Goal: Task Accomplishment & Management: Manage account settings

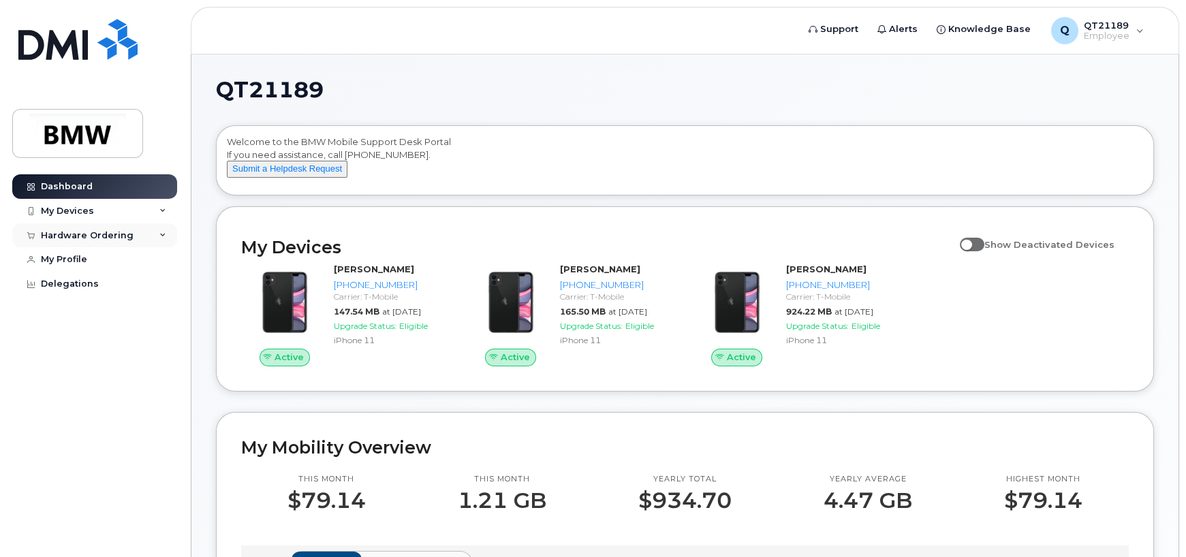
click at [101, 233] on div "Hardware Ordering" at bounding box center [87, 235] width 93 height 11
click at [83, 263] on div "My Orders" at bounding box center [71, 260] width 49 height 12
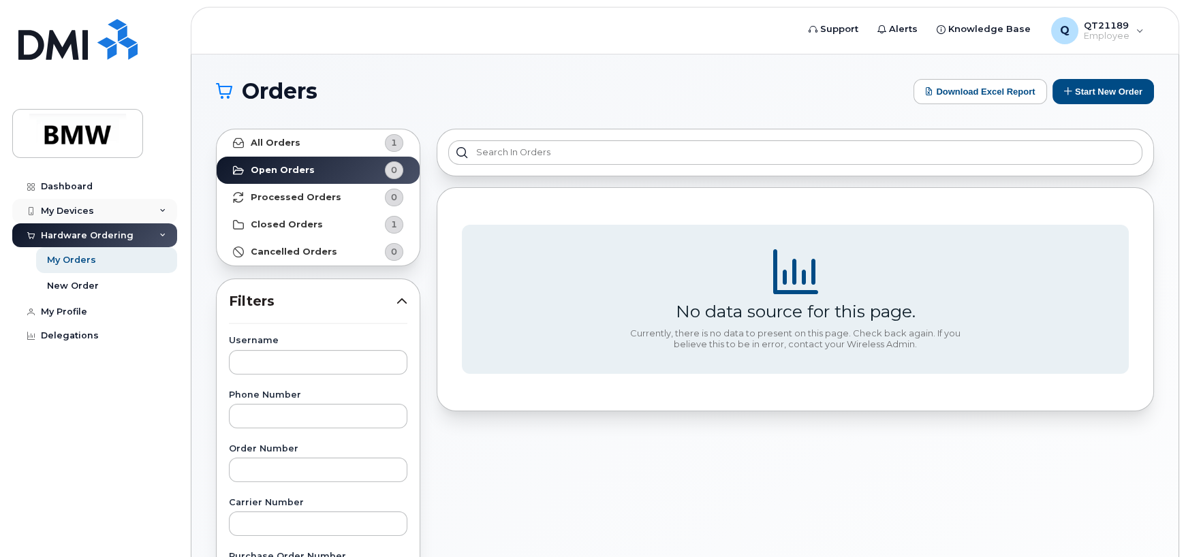
click at [75, 210] on div "My Devices" at bounding box center [67, 211] width 53 height 11
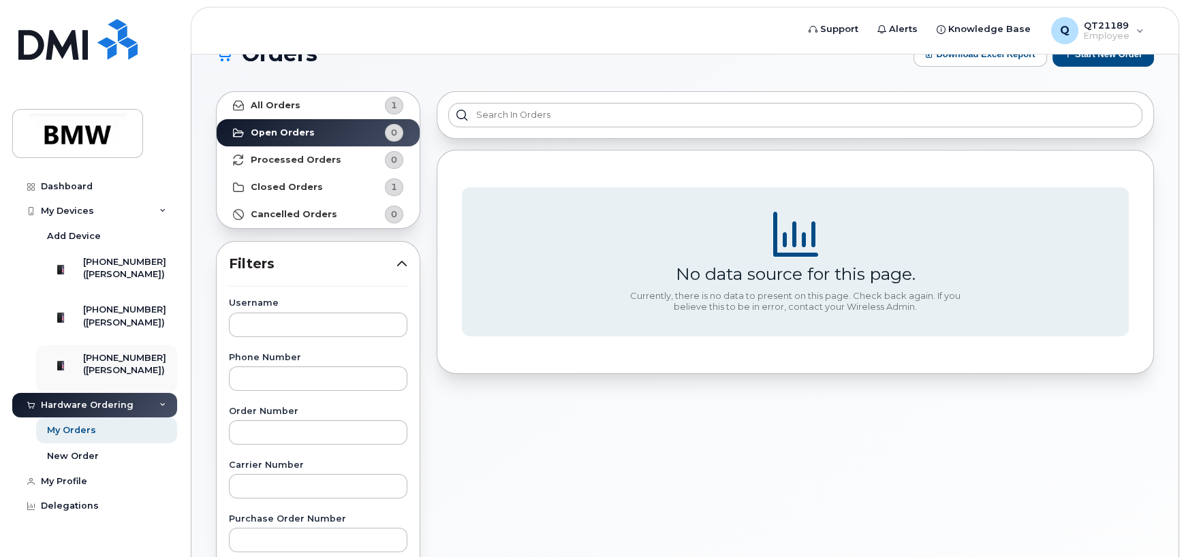
scroll to position [45, 0]
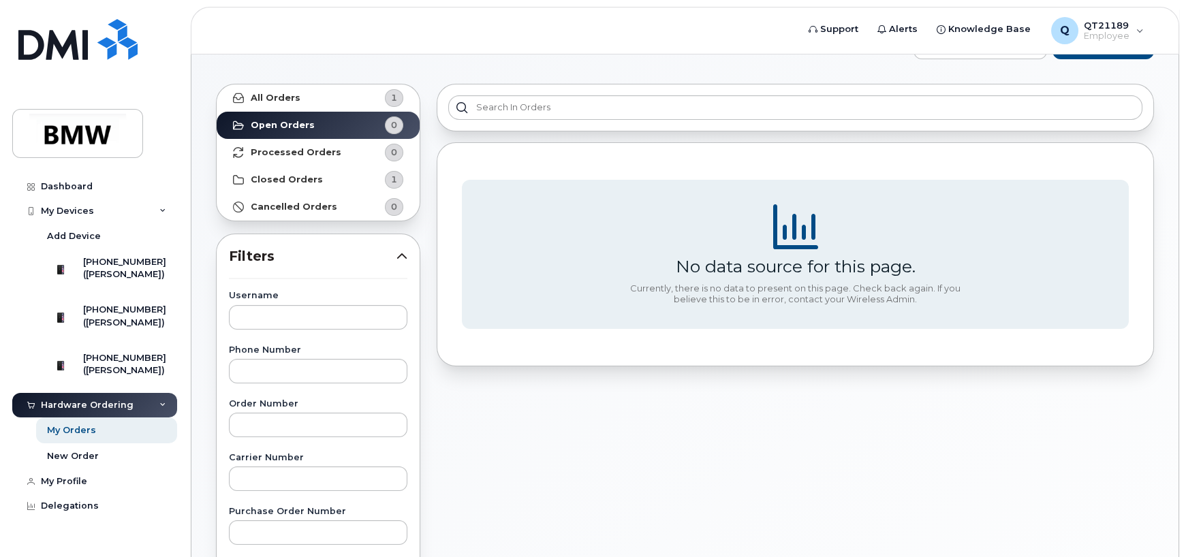
click at [858, 442] on div "No data source for this page. Currently, there is no data to present on this pa…" at bounding box center [796, 554] width 734 height 957
click at [89, 444] on link "My Orders" at bounding box center [106, 431] width 141 height 26
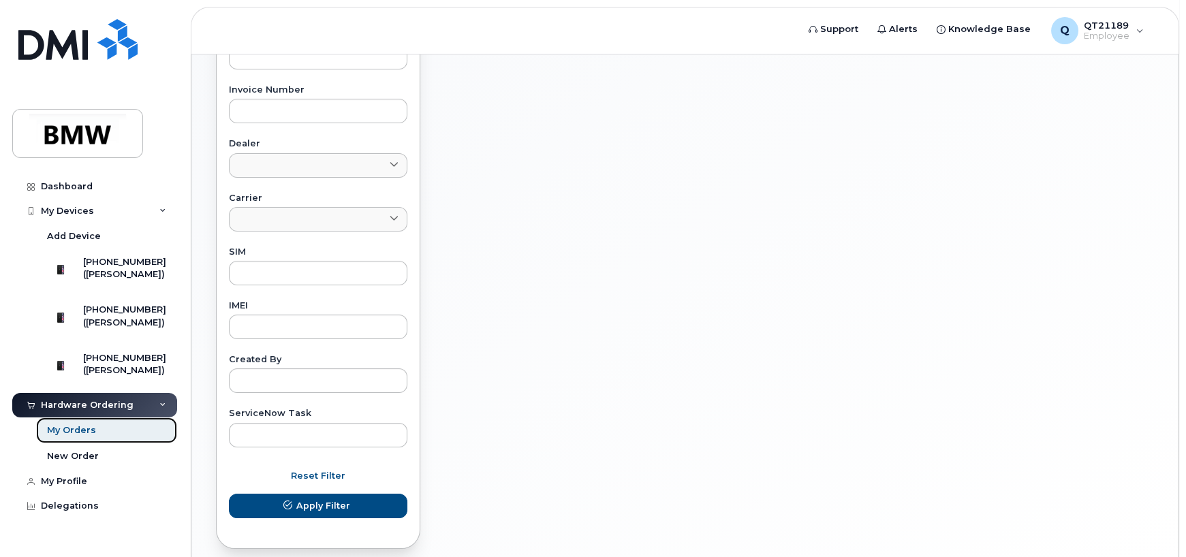
scroll to position [523, 0]
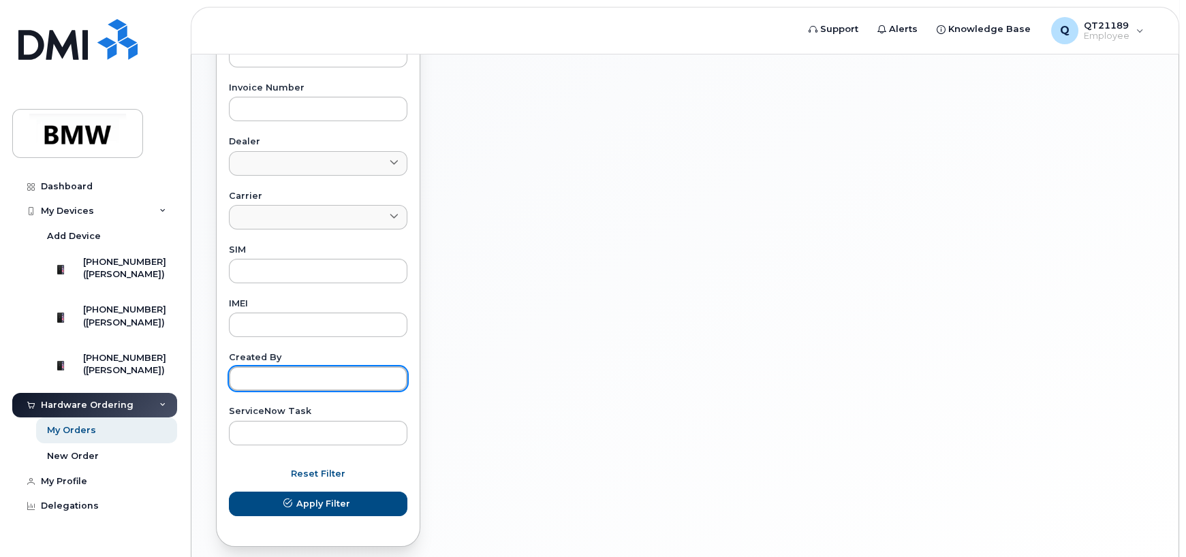
click at [293, 374] on input "text" at bounding box center [318, 379] width 179 height 25
type input "brian Holman"
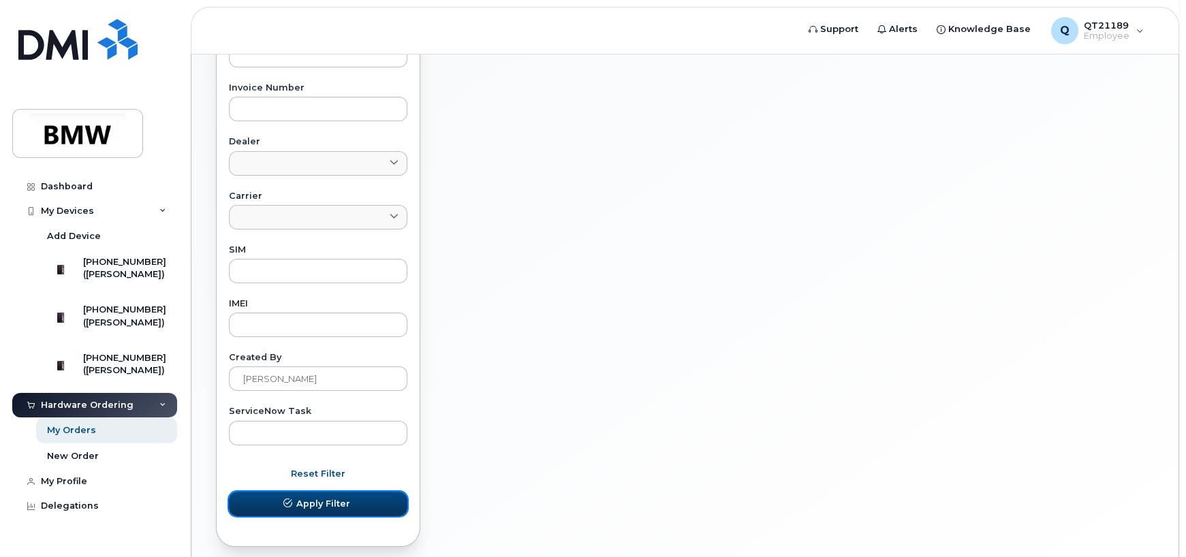
click at [313, 504] on span "Apply Filter" at bounding box center [323, 503] width 54 height 13
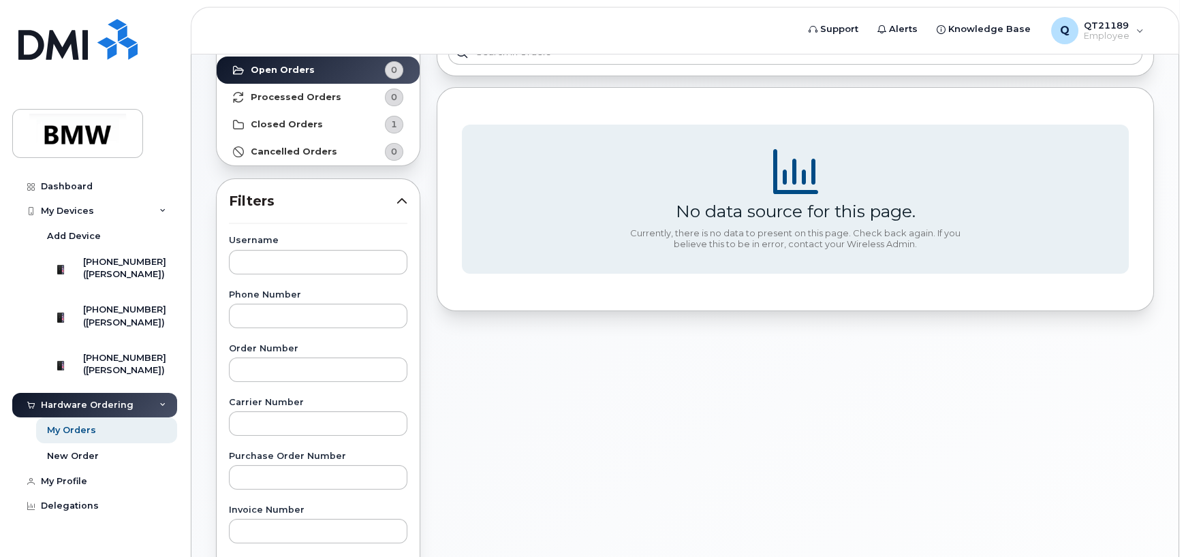
scroll to position [46, 0]
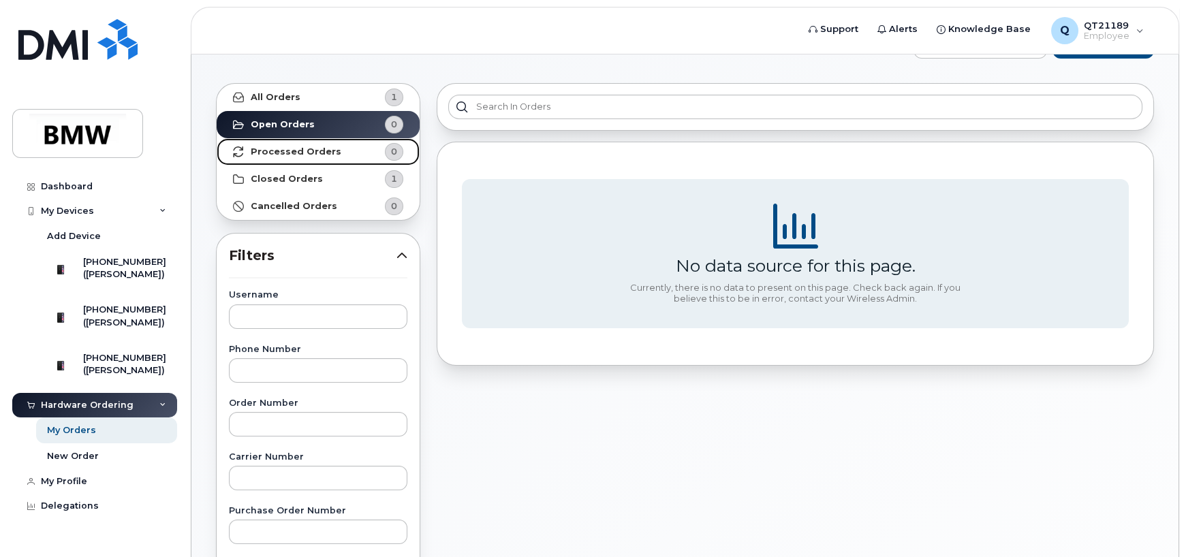
click at [321, 148] on strong "Processed Orders" at bounding box center [296, 152] width 91 height 11
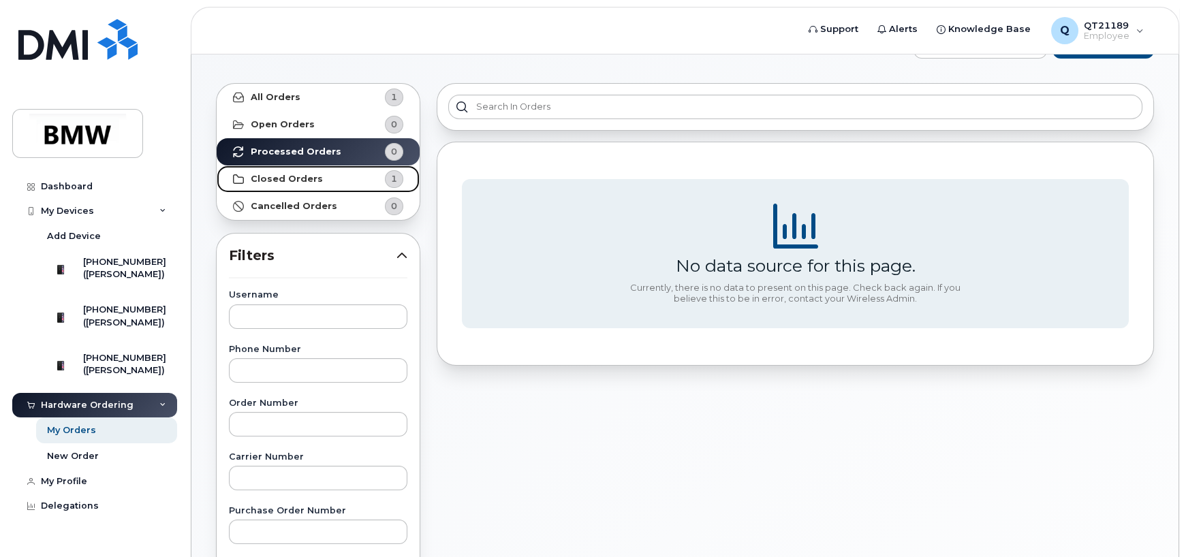
click at [318, 182] on link "Closed Orders 1" at bounding box center [318, 179] width 203 height 27
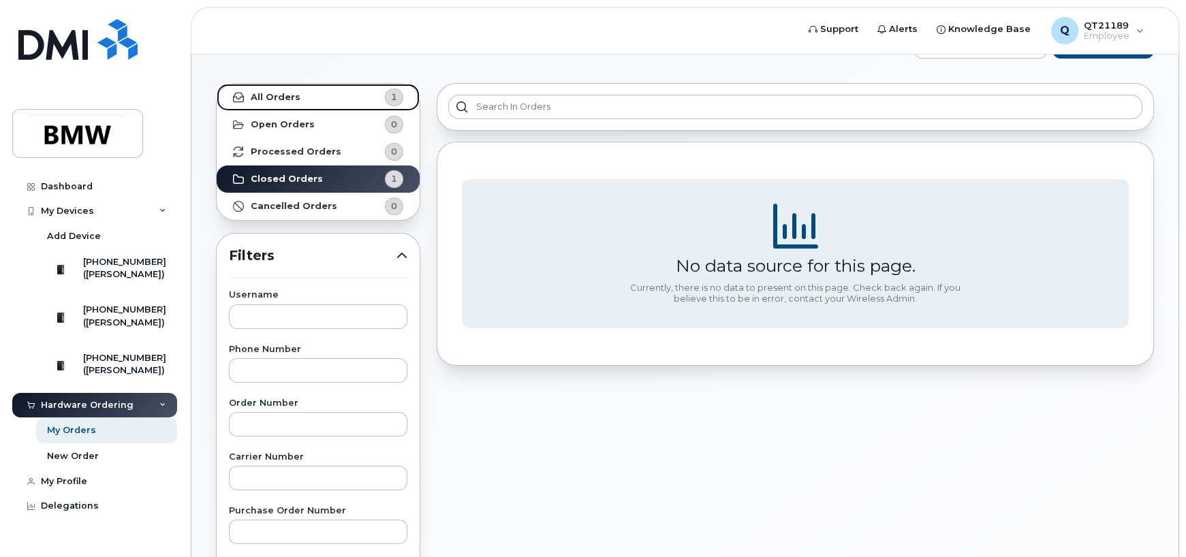
click at [311, 97] on link "All Orders 1" at bounding box center [318, 97] width 203 height 27
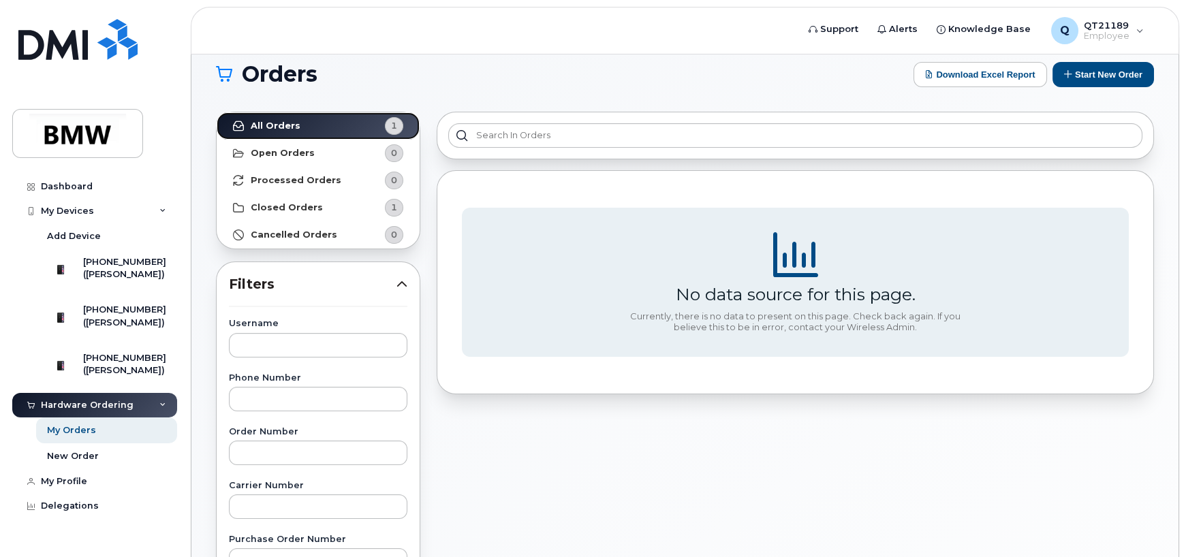
scroll to position [0, 0]
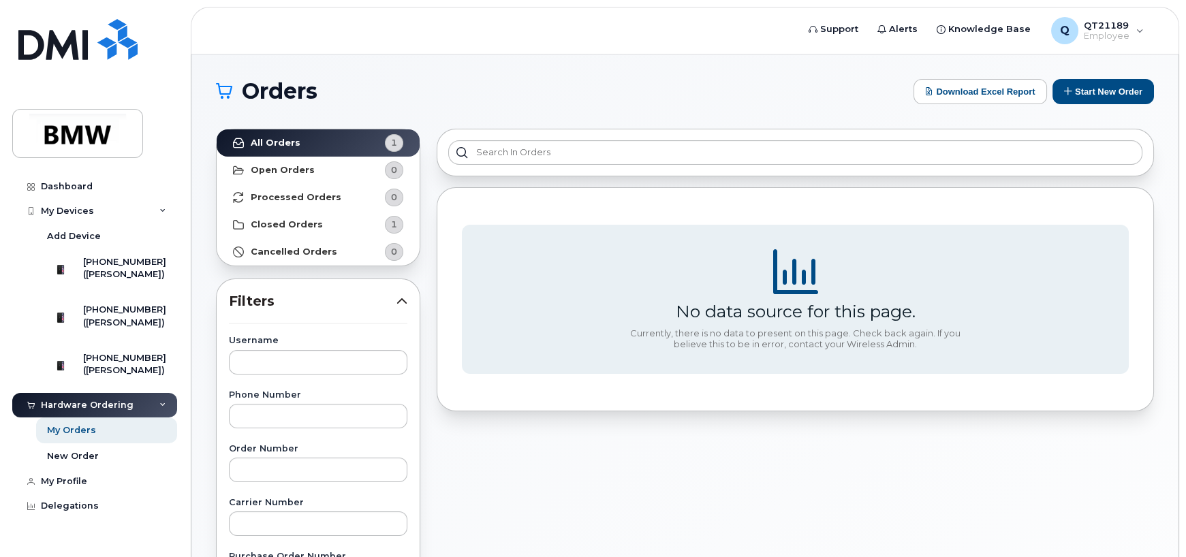
click at [77, 418] on div "Hardware Ordering" at bounding box center [94, 405] width 165 height 25
click at [136, 418] on div "Hardware Ordering" at bounding box center [94, 405] width 165 height 25
click at [76, 437] on div "My Orders" at bounding box center [71, 431] width 49 height 12
click at [281, 145] on strong "All Orders" at bounding box center [276, 143] width 50 height 11
click at [838, 31] on span "Support" at bounding box center [840, 29] width 38 height 14
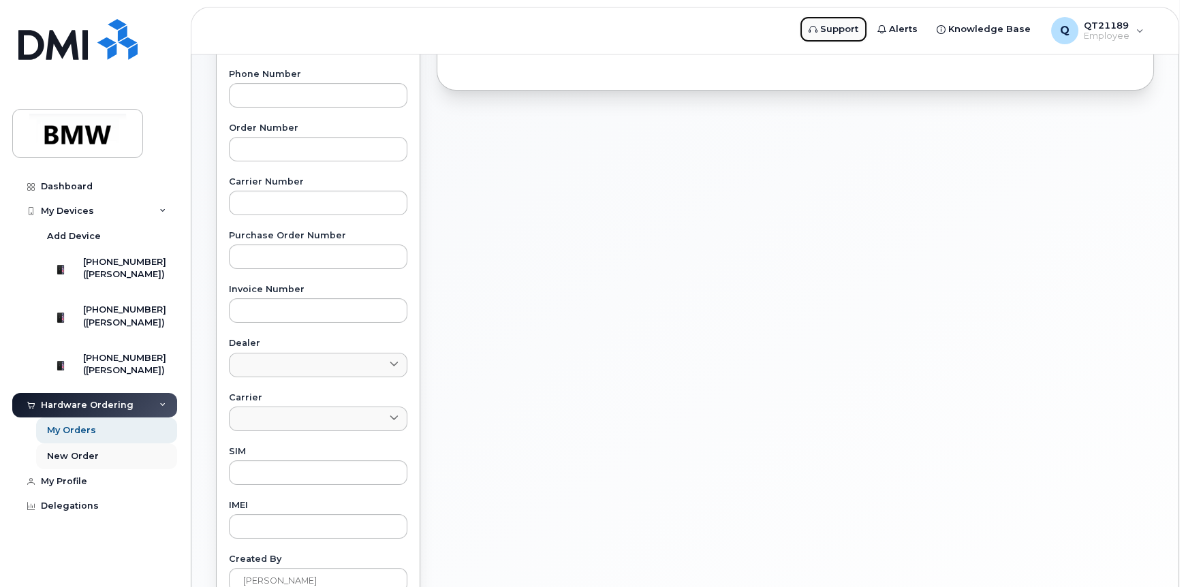
scroll to position [295, 0]
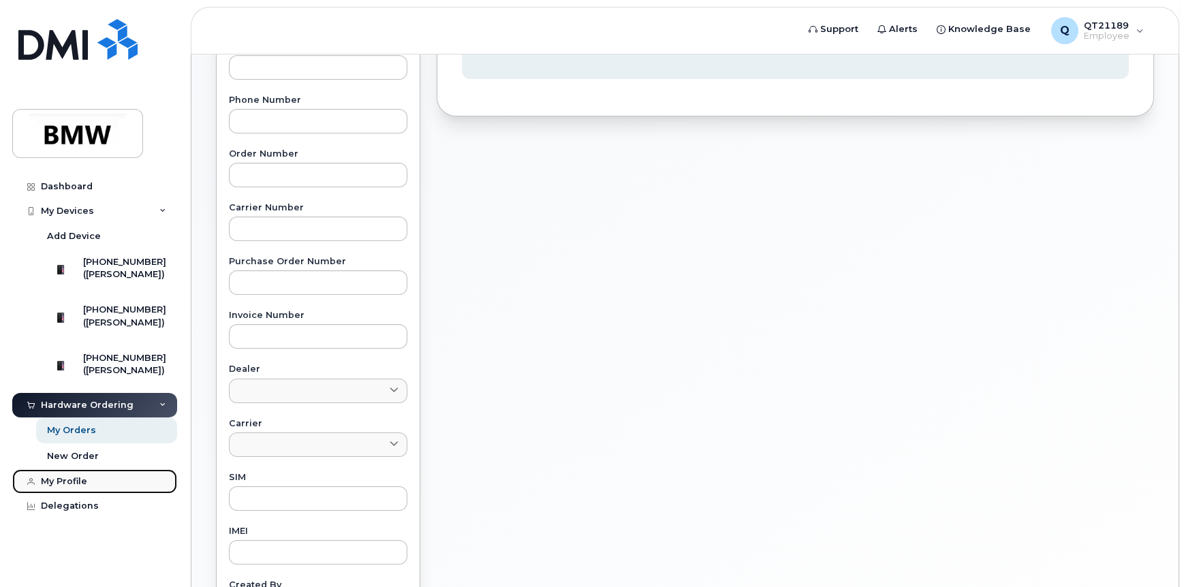
click at [61, 487] on div "My Profile" at bounding box center [64, 481] width 46 height 11
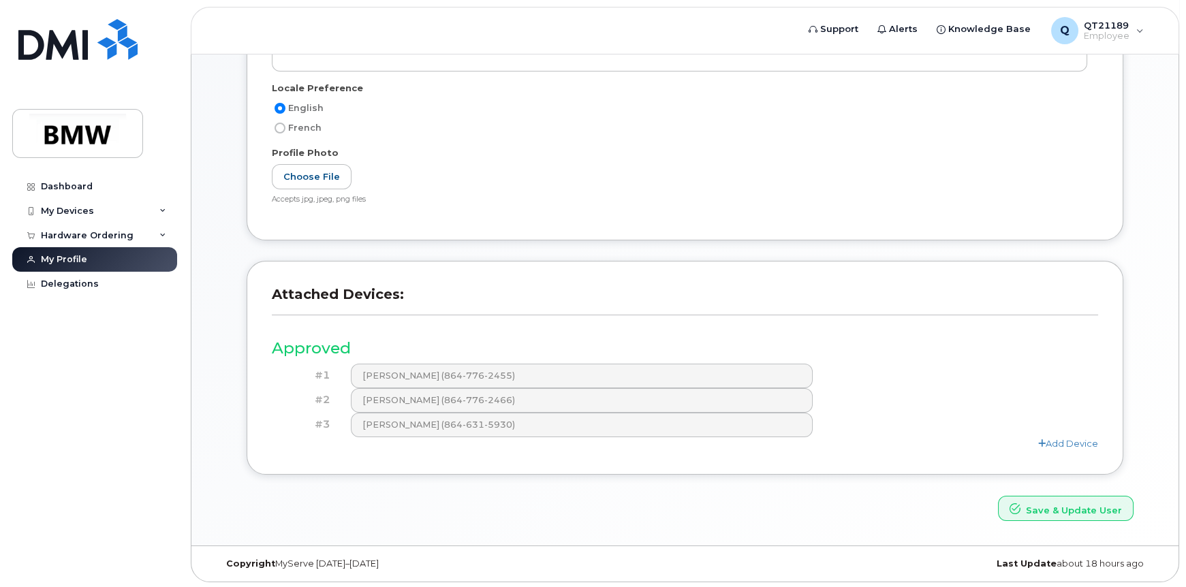
scroll to position [271, 0]
